Goal: Transaction & Acquisition: Purchase product/service

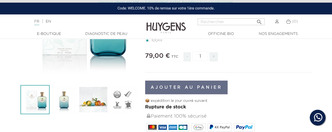
scroll to position [70, 0]
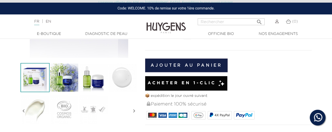
scroll to position [140, 0]
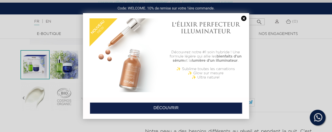
click at [34, 68] on div at bounding box center [166, 66] width 332 height 132
click at [245, 19] on link at bounding box center [243, 19] width 7 height 6
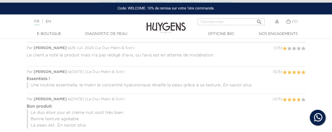
scroll to position [524, 0]
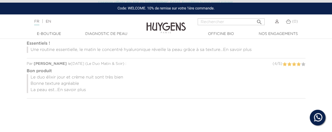
click at [68, 89] on span "En savoir plus" at bounding box center [71, 90] width 29 height 4
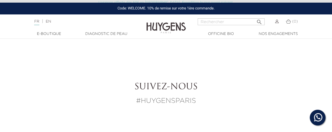
scroll to position [664, 0]
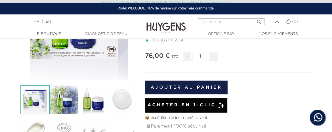
scroll to position [140, 0]
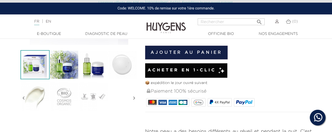
click at [35, 64] on img at bounding box center [34, 64] width 29 height 29
click at [94, 63] on img at bounding box center [93, 64] width 29 height 29
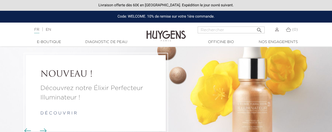
click at [80, 91] on p "Découvrez notre Élixir Perfecteur Illuminateur !" at bounding box center [95, 93] width 111 height 19
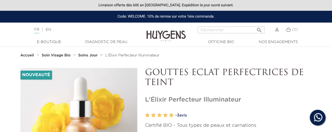
click at [63, 55] on strong "Soin Visage Bio" at bounding box center [56, 55] width 29 height 4
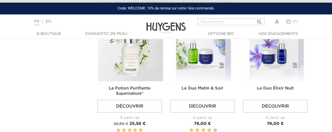
scroll to position [594, 0]
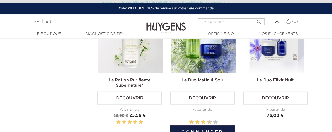
click at [202, 58] on img at bounding box center [203, 40] width 65 height 65
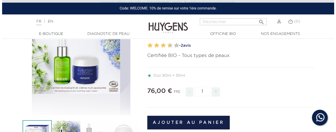
scroll to position [105, 0]
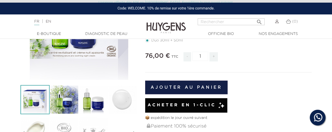
click at [182, 85] on button "Ajouter au panier" at bounding box center [186, 87] width 83 height 14
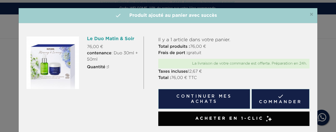
click at [265, 97] on link " Commander" at bounding box center [280, 99] width 58 height 20
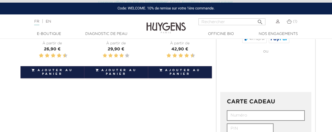
scroll to position [175, 0]
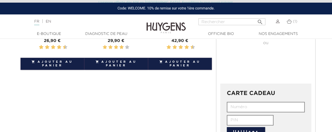
click at [230, 105] on input "text" at bounding box center [266, 107] width 78 height 10
paste input "[DATE]"
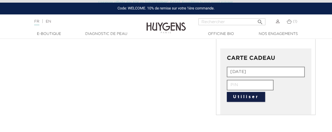
type input "[DATE]"
click at [233, 84] on input "text" at bounding box center [250, 85] width 47 height 10
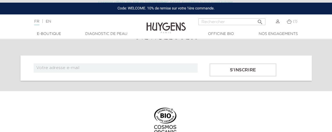
scroll to position [420, 0]
click at [124, 64] on input "text" at bounding box center [116, 67] width 164 height 9
type input "[EMAIL_ADDRESS][PERSON_NAME][DOMAIN_NAME]"
click at [252, 67] on input "S'inscrire" at bounding box center [242, 69] width 67 height 13
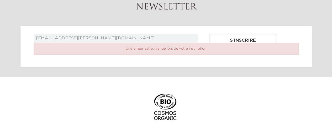
click at [236, 35] on input "S'inscrire" at bounding box center [242, 40] width 67 height 13
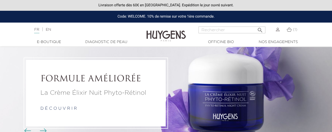
click at [207, 104] on li "FORMULE AMÉLIORÉE La Crème Élixir Nuit Phyto-Rétinol d é c o u v r i r" at bounding box center [166, 93] width 332 height 92
click at [66, 107] on link "d é c o u v r i r" at bounding box center [58, 109] width 36 height 4
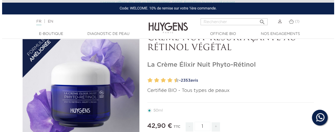
scroll to position [70, 0]
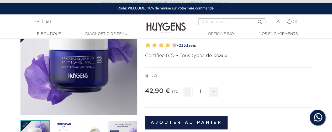
click at [194, 121] on button "Ajouter au panier" at bounding box center [186, 123] width 83 height 14
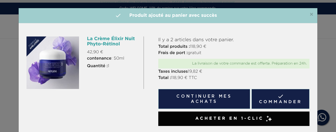
drag, startPoint x: 114, startPoint y: 44, endPoint x: 116, endPoint y: 46, distance: 3.0
click at [114, 44] on h6 "La Crème Élixir Nuit Phyto-Rétinol" at bounding box center [113, 41] width 52 height 10
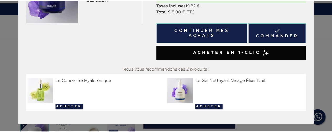
scroll to position [0, 0]
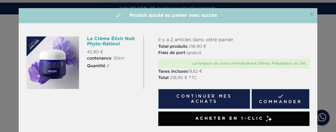
click at [309, 13] on span "×" at bounding box center [311, 15] width 4 height 6
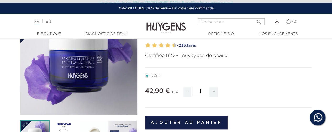
click at [287, 21] on img at bounding box center [288, 21] width 5 height 4
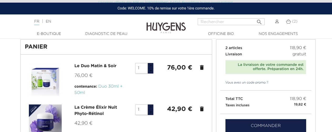
scroll to position [35, 0]
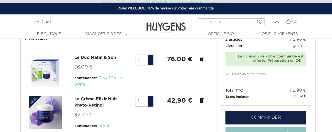
click at [200, 100] on icon "delete" at bounding box center [201, 100] width 6 height 6
click at [201, 100] on icon "delete" at bounding box center [201, 100] width 6 height 6
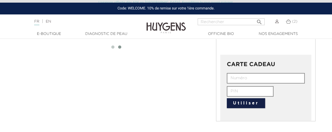
scroll to position [210, 0]
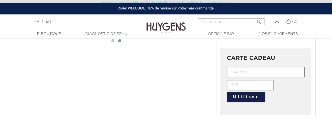
click at [236, 72] on input "text" at bounding box center [266, 72] width 78 height 10
paste input "YB3I-O77K-8ODV-G1PM"
type input "YB3I-O77K-8ODV-G1PM"
click at [243, 95] on button "Utiliser" at bounding box center [246, 97] width 38 height 10
click at [240, 84] on input "text" at bounding box center [250, 85] width 47 height 10
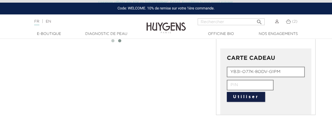
paste input "YB3I-O77K-8ODV-G1PM"
type input "YB3I-O77K-8ODV-G1PM"
click at [238, 92] on button "Utiliser" at bounding box center [246, 97] width 38 height 10
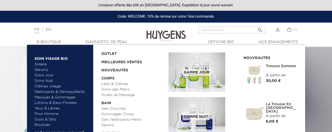
click at [56, 42] on link "  E-Boutique" at bounding box center [49, 42] width 52 height 6
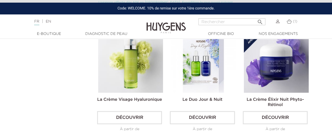
scroll to position [245, 0]
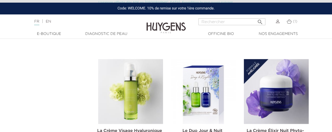
click at [277, 21] on img at bounding box center [278, 22] width 4 height 4
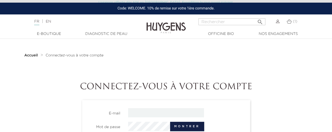
scroll to position [35, 0]
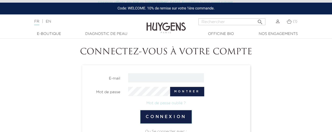
click at [161, 75] on input "email" at bounding box center [166, 77] width 76 height 9
type input "[EMAIL_ADDRESS][PERSON_NAME][DOMAIN_NAME]"
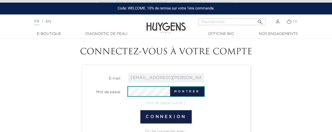
click at [166, 117] on button "Connexion" at bounding box center [166, 117] width 52 height 14
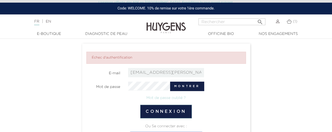
scroll to position [70, 0]
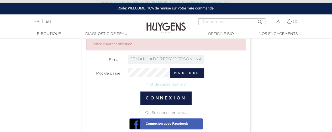
click at [183, 74] on button "Montrer" at bounding box center [187, 72] width 34 height 9
click at [184, 73] on button "Cacher" at bounding box center [189, 72] width 30 height 9
click at [174, 83] on link "Mot de passe oublié ?" at bounding box center [165, 85] width 39 height 4
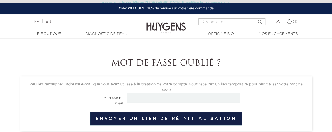
scroll to position [35, 0]
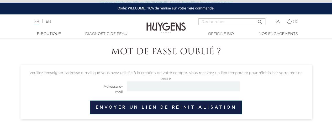
click at [170, 87] on input "email" at bounding box center [183, 86] width 113 height 10
type input "chesnel.daniel.robert@gmail.com"
click at [173, 106] on button "Envoyer un lien de réinitialisation" at bounding box center [166, 107] width 152 height 14
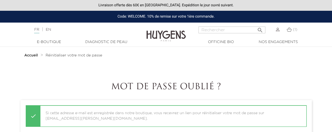
click at [90, 56] on span "Réinitialiser votre mot de passe" at bounding box center [74, 55] width 57 height 4
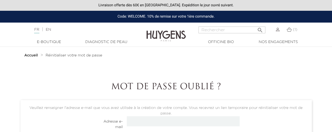
click at [164, 87] on h1 "Mot de passe oublié ?" at bounding box center [165, 87] width 291 height 10
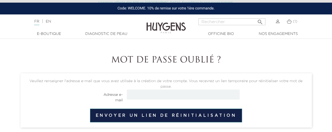
scroll to position [35, 0]
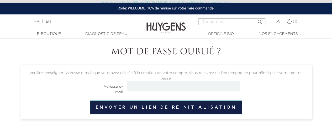
click at [149, 106] on button "Envoyer un lien de réinitialisation" at bounding box center [166, 107] width 152 height 14
click at [144, 87] on input "email" at bounding box center [183, 86] width 113 height 10
type input "chesnel.daniel.robert@gmail.com"
click at [163, 107] on button "Envoyer un lien de réinitialisation" at bounding box center [166, 107] width 152 height 14
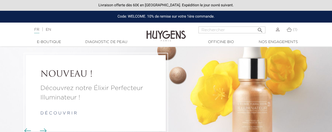
click at [207, 30] on input "Rechercher" at bounding box center [231, 29] width 67 height 7
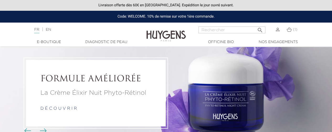
click at [289, 30] on img at bounding box center [288, 29] width 5 height 4
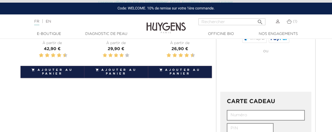
scroll to position [175, 0]
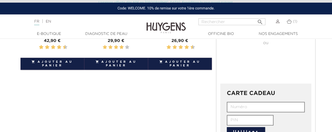
click at [240, 106] on input "text" at bounding box center [266, 107] width 78 height 10
paste input "Huygens Paris"
type input "H"
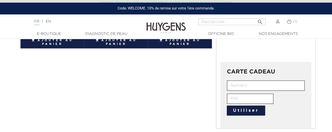
scroll to position [210, 0]
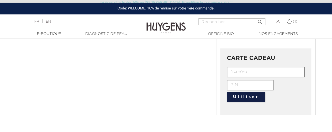
click at [240, 71] on input "text" at bounding box center [266, 72] width 78 height 10
type input "YB3I-O77K-8ODV-G1PM"
click at [249, 94] on button "Utiliser" at bounding box center [246, 97] width 38 height 10
click at [238, 86] on input "text" at bounding box center [250, 85] width 47 height 10
type input "YB3I-O77K-8ODV-G1PM"
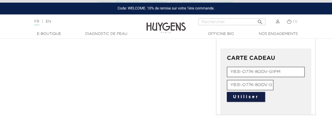
click at [252, 96] on button "Utiliser" at bounding box center [246, 97] width 38 height 10
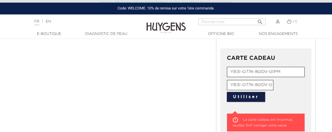
click at [246, 94] on button "Utiliser" at bounding box center [246, 97] width 38 height 10
drag, startPoint x: 231, startPoint y: 82, endPoint x: 281, endPoint y: 82, distance: 50.1
click at [281, 82] on form "YB3I-O77K-8ODV-G1PM YB3I-O77K-8ODV-G1PM Utiliser" at bounding box center [266, 84] width 78 height 35
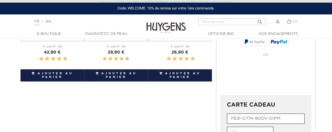
scroll to position [175, 0]
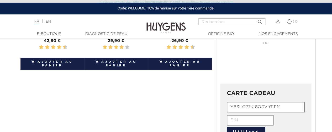
click at [234, 108] on input "YB3I-O77K-8ODV-G1PM" at bounding box center [266, 107] width 78 height 10
click at [232, 109] on input "YB3I-O77K-8ODV-G1PM" at bounding box center [266, 107] width 78 height 10
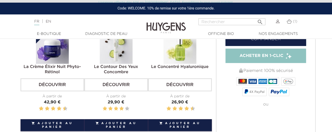
scroll to position [105, 0]
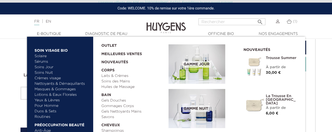
click at [109, 74] on link "Laits & Crèmes" at bounding box center [132, 76] width 63 height 6
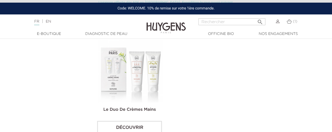
scroll to position [420, 0]
